Goal: Navigation & Orientation: Go to known website

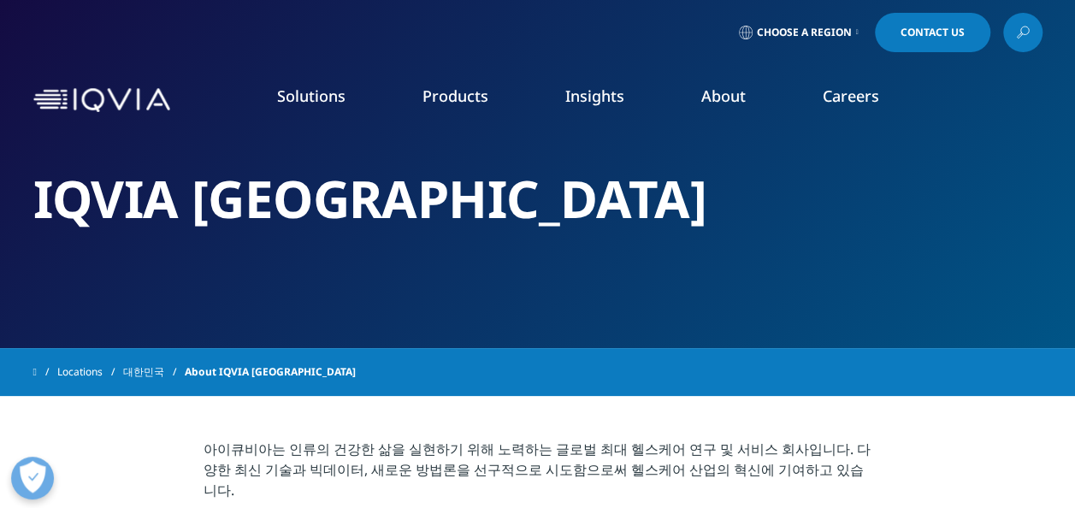
click at [121, 105] on img at bounding box center [101, 100] width 137 height 25
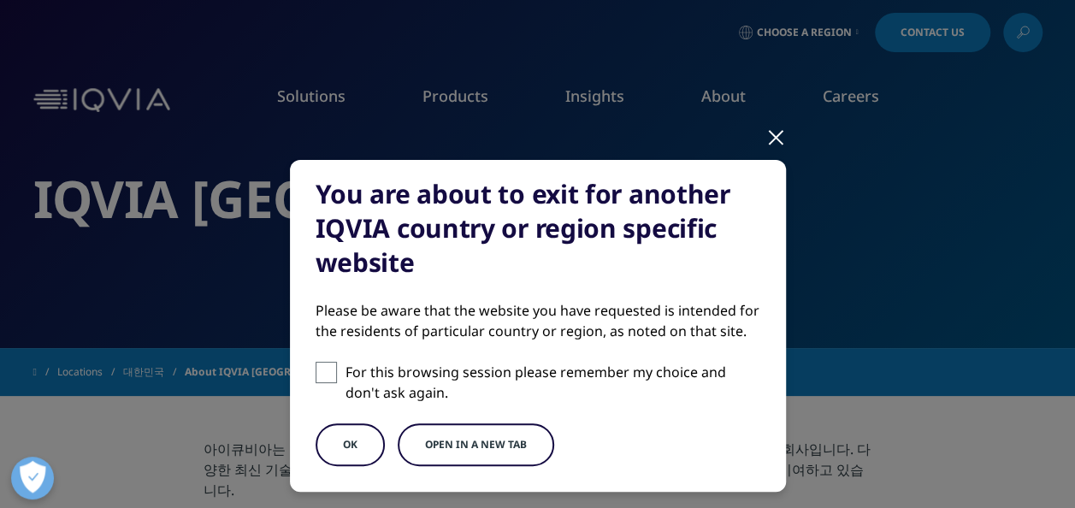
click at [716, 53] on div "You are about to exit for another IQVIA country or region specific website Plea…" at bounding box center [537, 340] width 1009 height 680
click at [831, 44] on div "You are about to exit for another IQVIA country or region specific website Plea…" at bounding box center [537, 340] width 1009 height 680
click at [766, 137] on div at bounding box center [776, 136] width 20 height 47
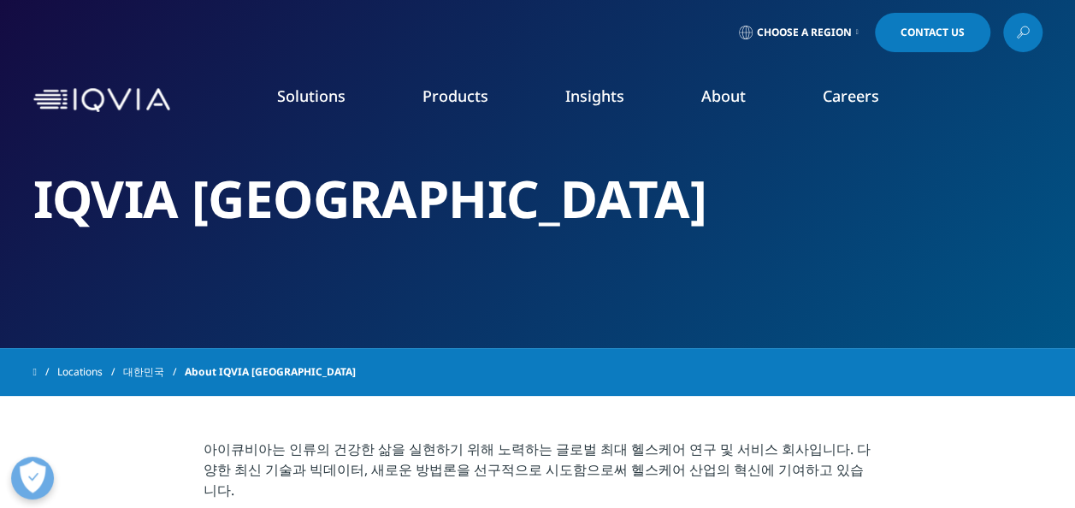
click at [844, 34] on span "Choose a Region" at bounding box center [804, 33] width 95 height 14
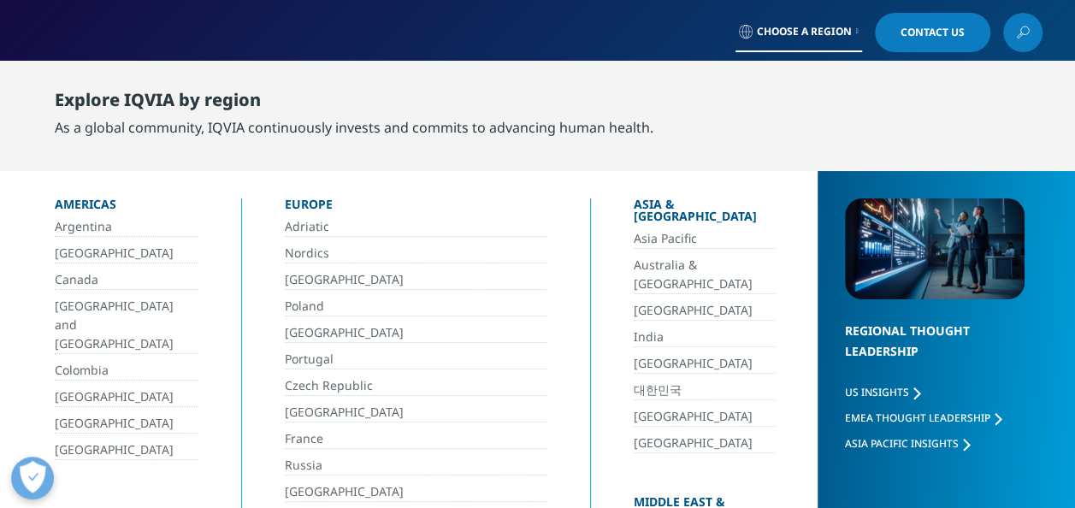
click at [856, 32] on icon at bounding box center [857, 31] width 3 height 7
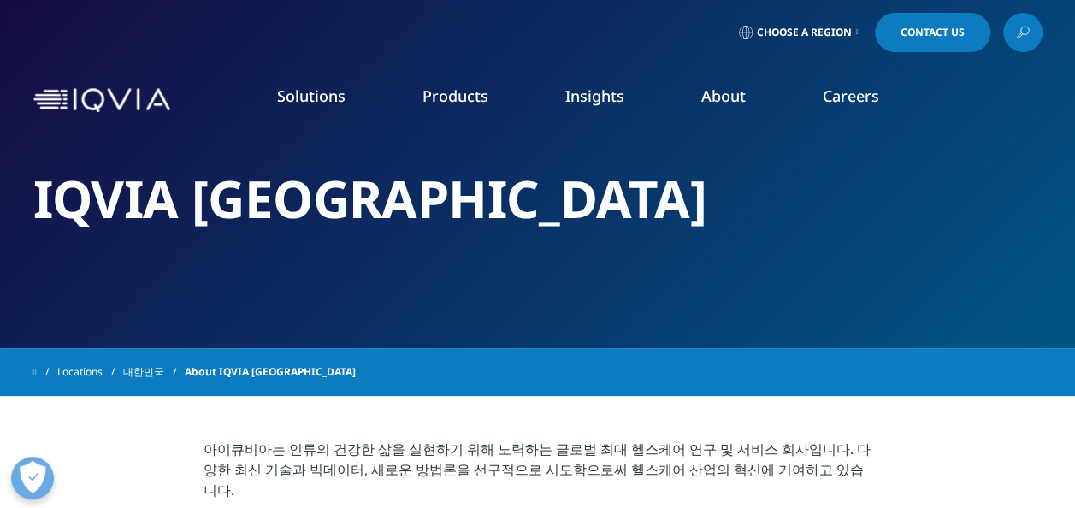
click at [856, 34] on icon at bounding box center [857, 32] width 3 height 7
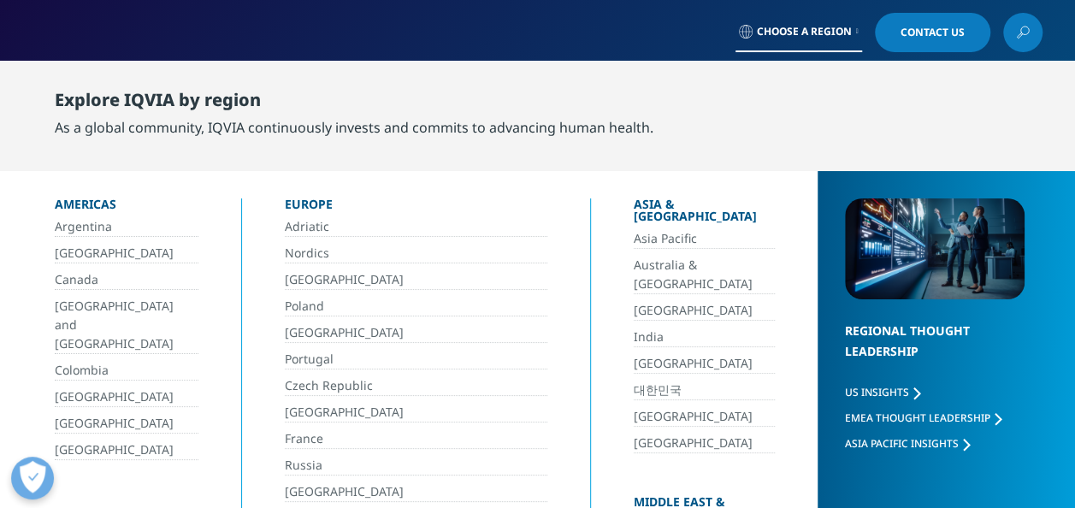
click at [634, 381] on link "대한민국" at bounding box center [704, 391] width 141 height 20
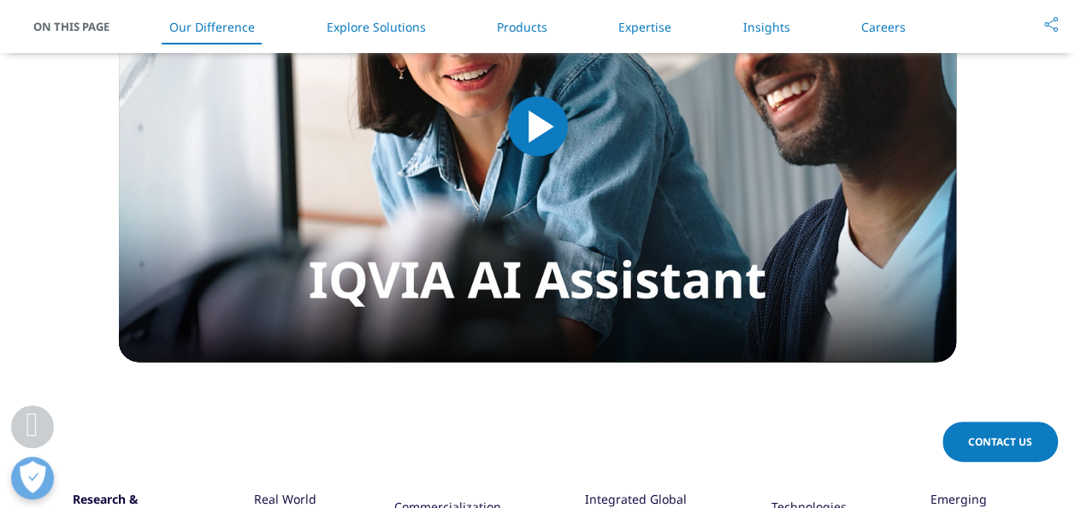
scroll to position [1967, 0]
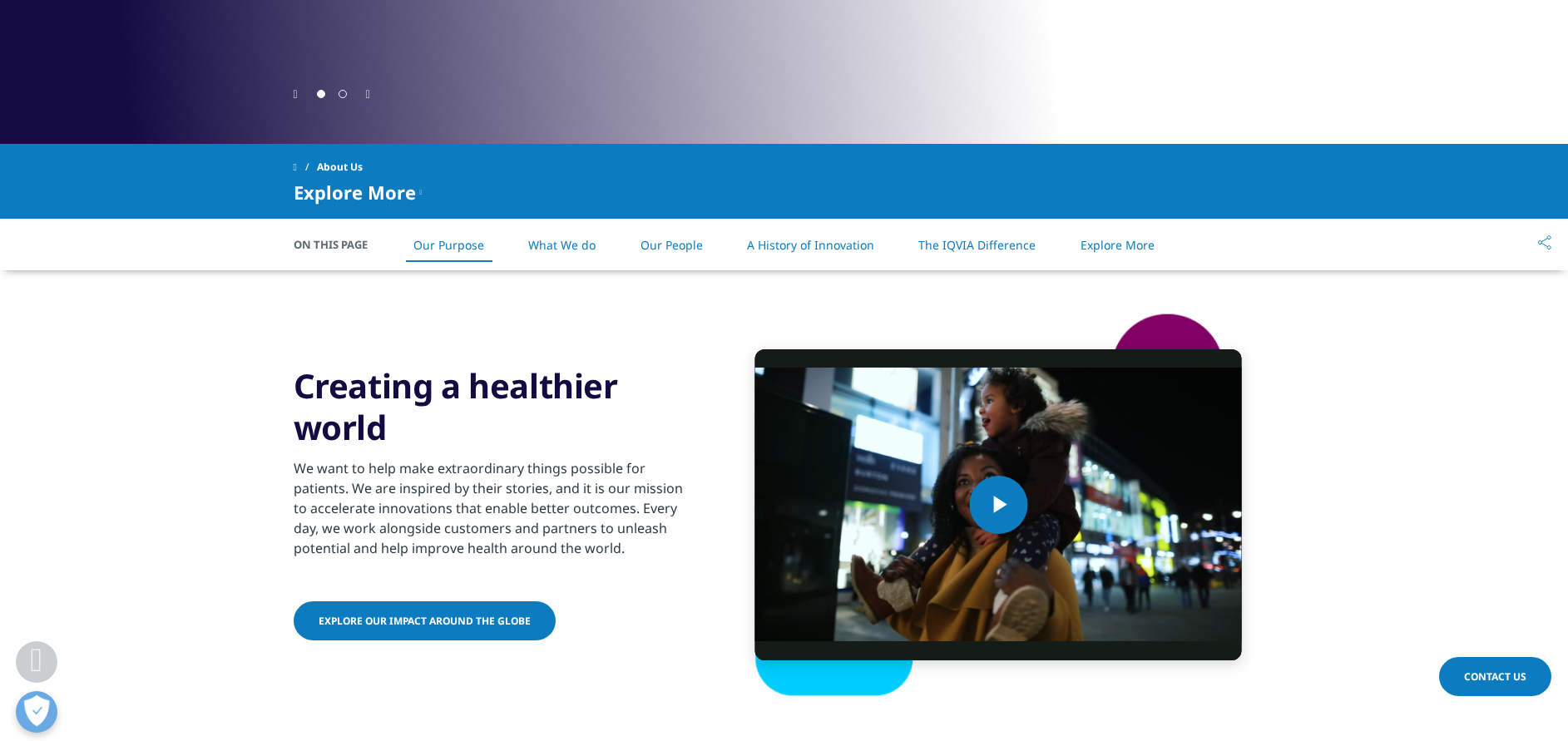
scroll to position [624, 0]
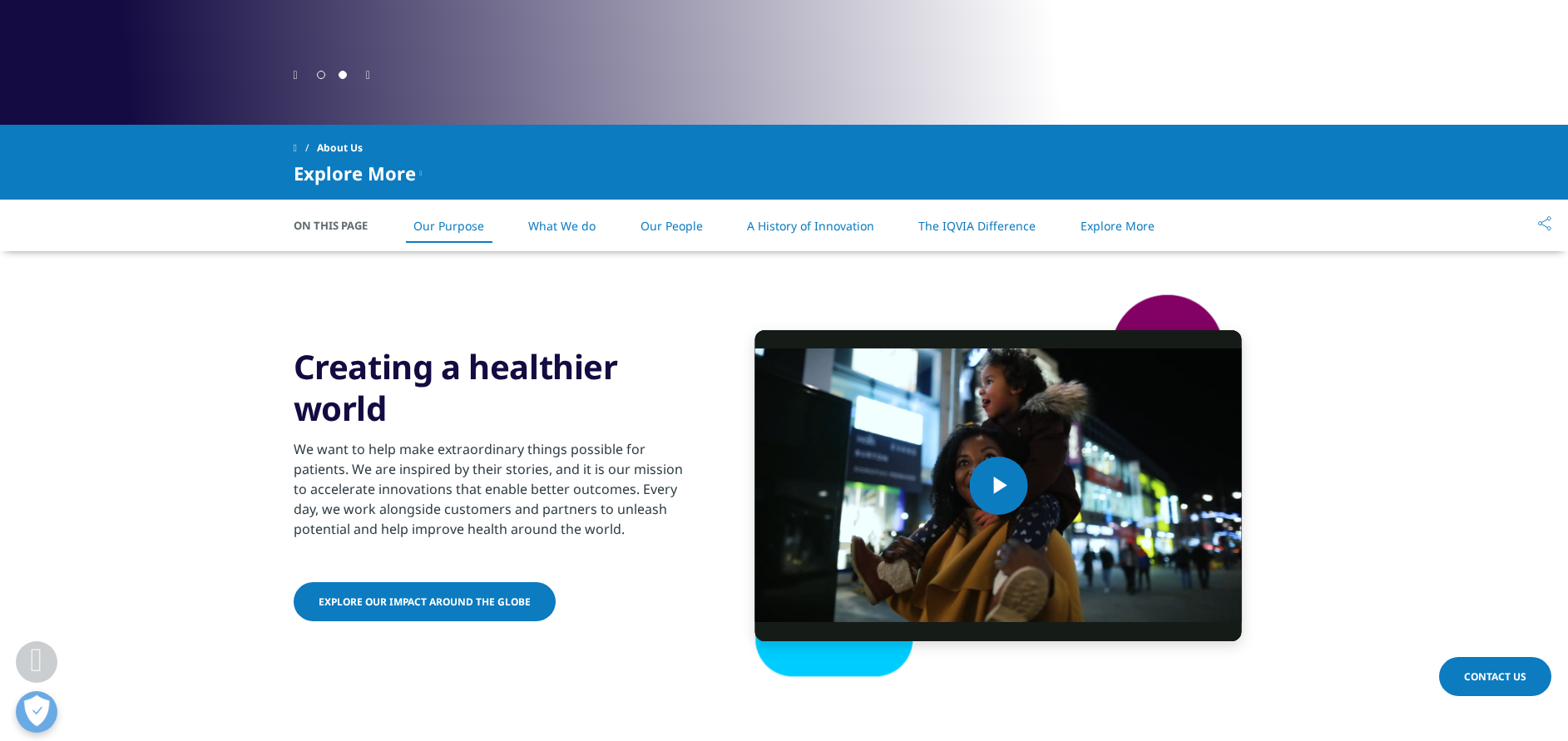
click at [575, 229] on link "What We do" at bounding box center [561, 226] width 67 height 16
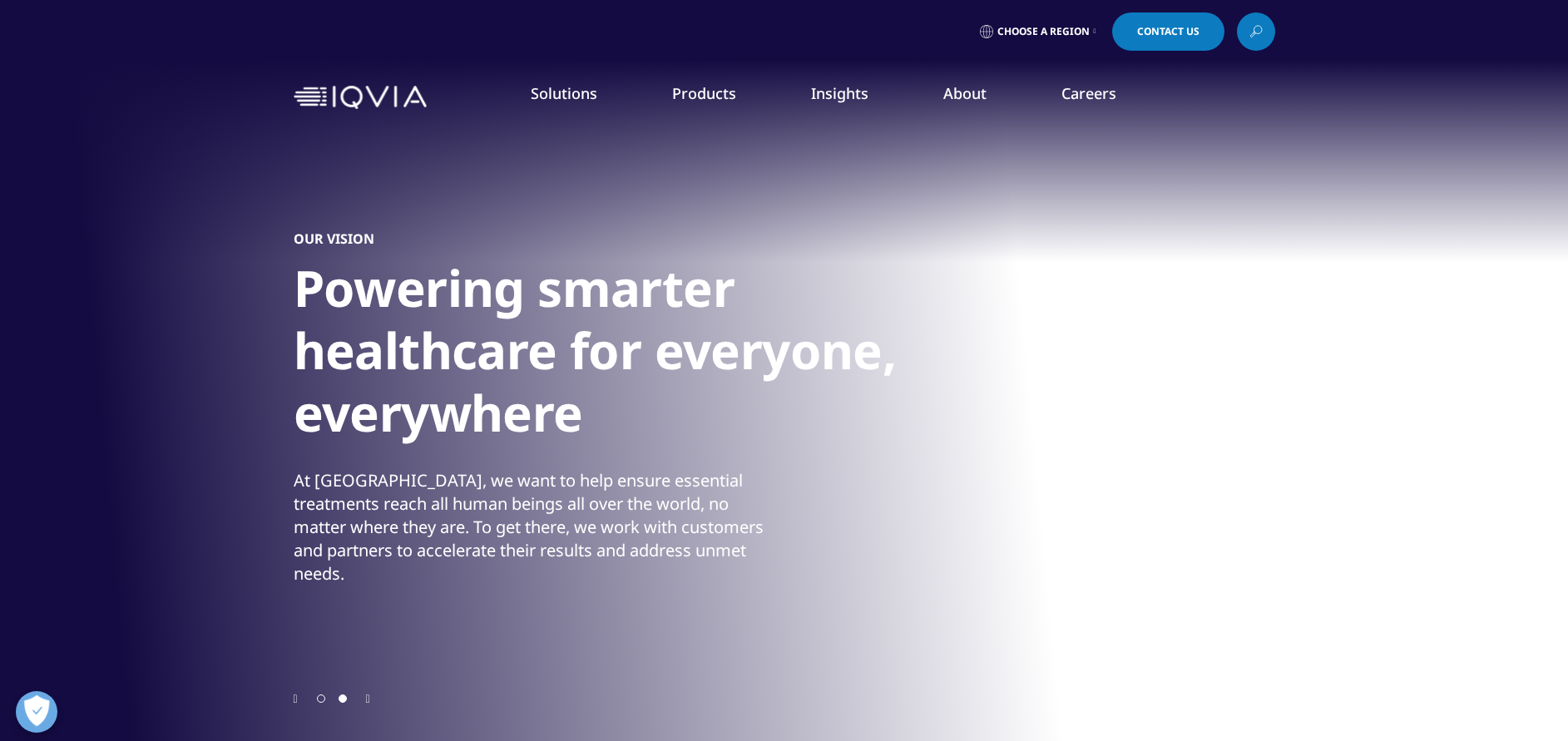
click at [510, 230] on link "Our Story" at bounding box center [632, 224] width 374 height 18
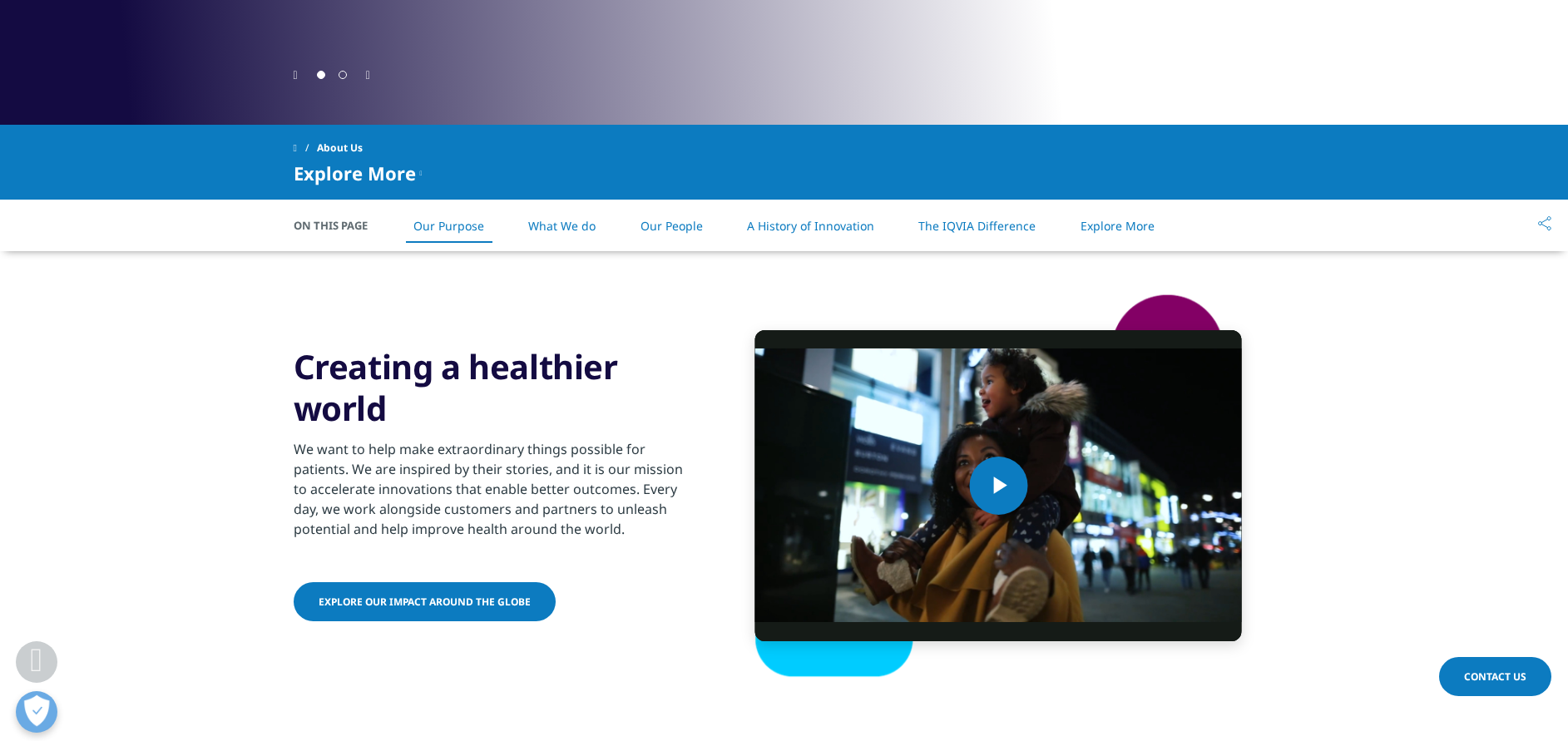
scroll to position [749, 0]
